Goal: Navigation & Orientation: Find specific page/section

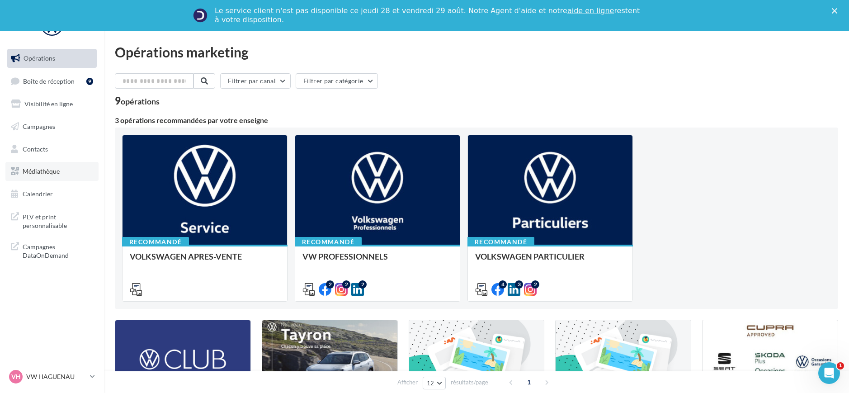
click at [55, 178] on link "Médiathèque" at bounding box center [51, 171] width 93 height 19
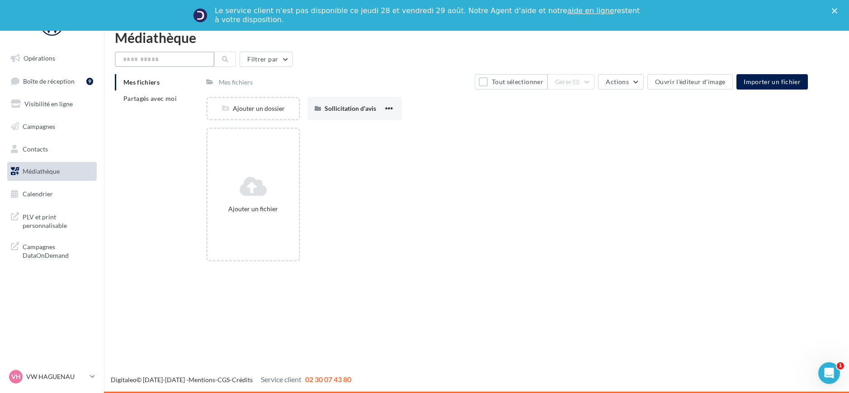
click at [156, 63] on input "text" at bounding box center [164, 59] width 99 height 15
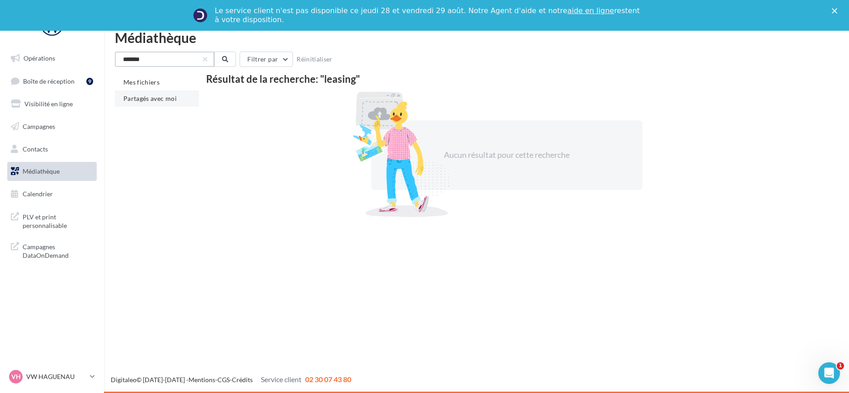
type input "*******"
click at [150, 93] on li "Partagés avec moi" at bounding box center [157, 98] width 84 height 16
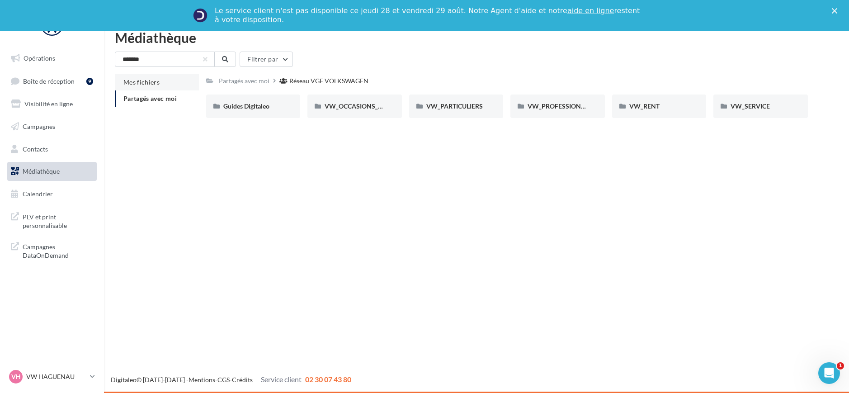
click at [153, 81] on span "Mes fichiers" at bounding box center [141, 82] width 36 height 8
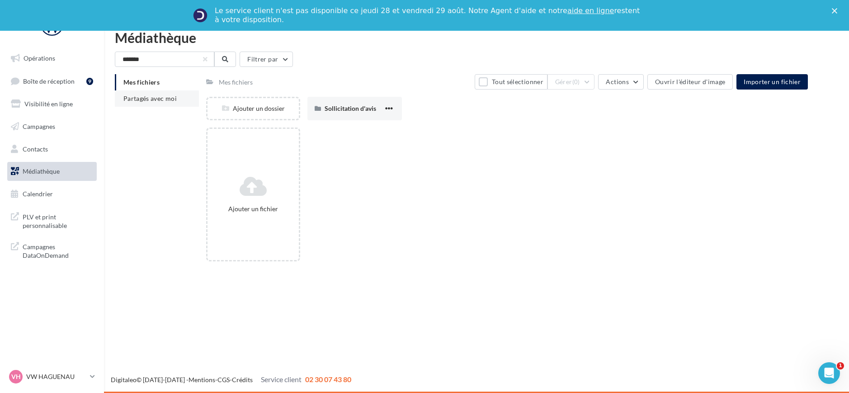
click at [163, 102] on span "Partagés avec moi" at bounding box center [149, 98] width 53 height 8
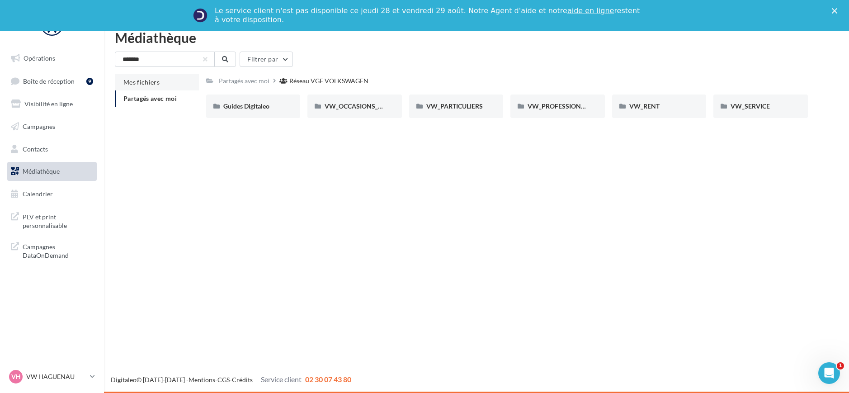
click at [173, 86] on li "Mes fichiers" at bounding box center [157, 82] width 84 height 16
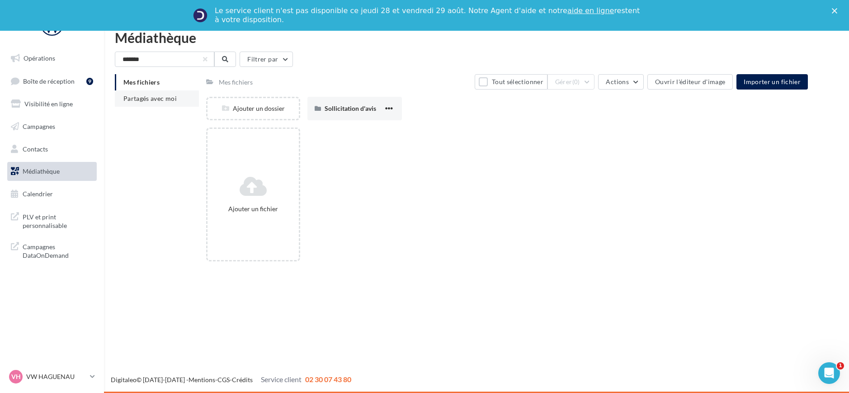
click at [165, 97] on span "Partagés avec moi" at bounding box center [149, 98] width 53 height 8
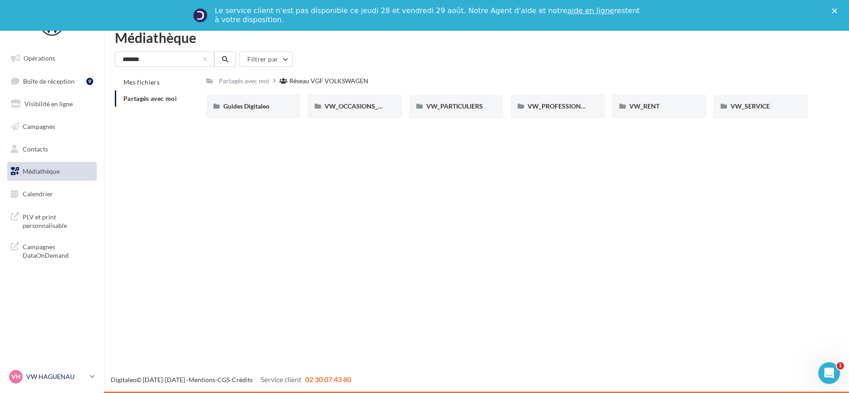
click at [81, 373] on p "VW HAGUENAU" at bounding box center [56, 376] width 60 height 9
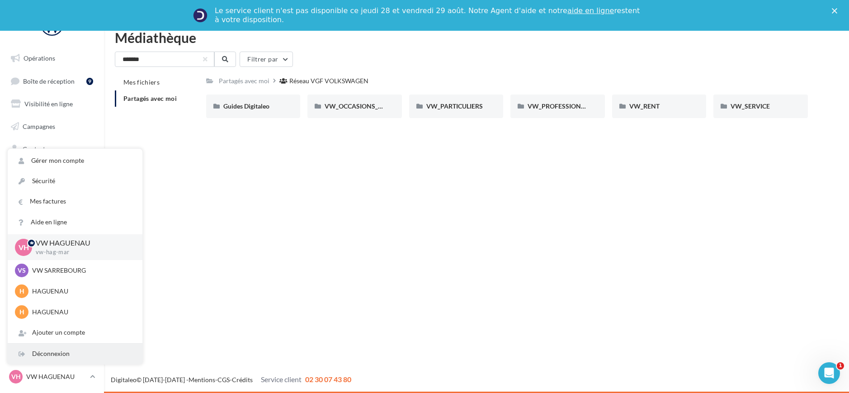
click at [83, 356] on div "Déconnexion" at bounding box center [75, 353] width 135 height 20
